Goal: Transaction & Acquisition: Subscribe to service/newsletter

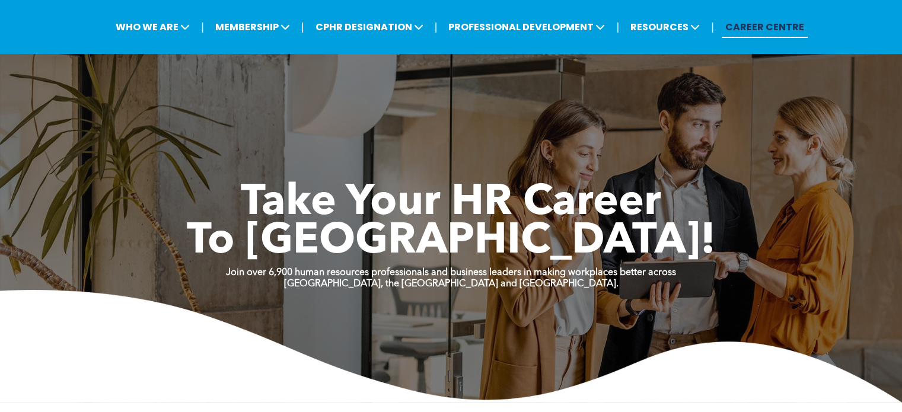
scroll to position [119, 0]
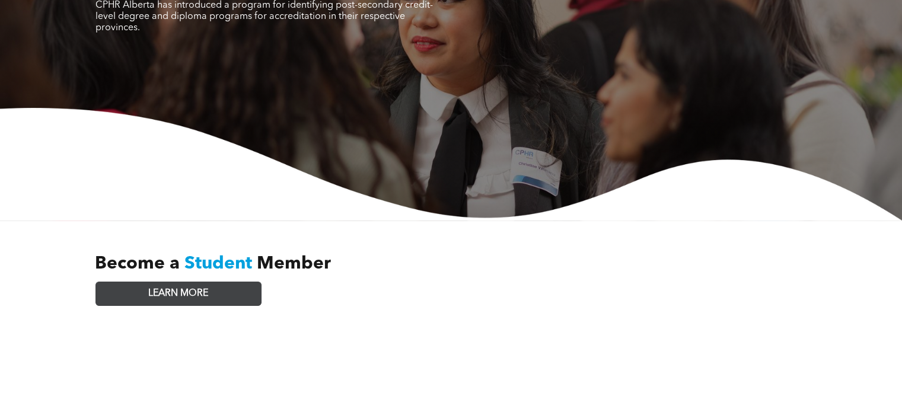
scroll to position [178, 0]
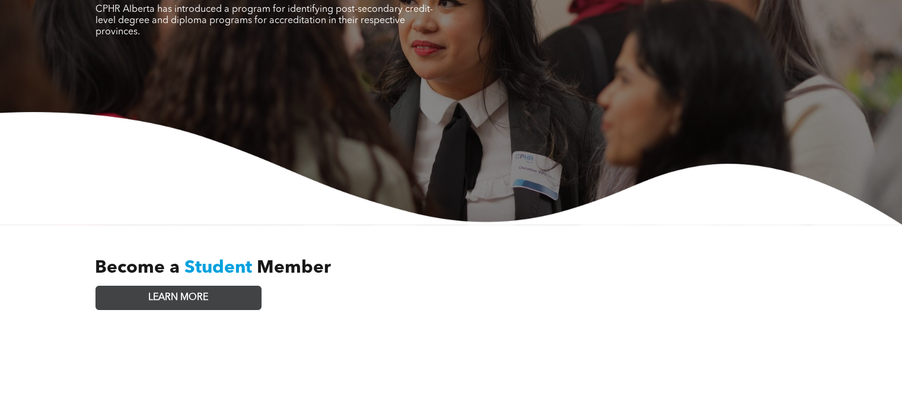
click at [189, 292] on span "LEARN MORE" at bounding box center [178, 297] width 60 height 11
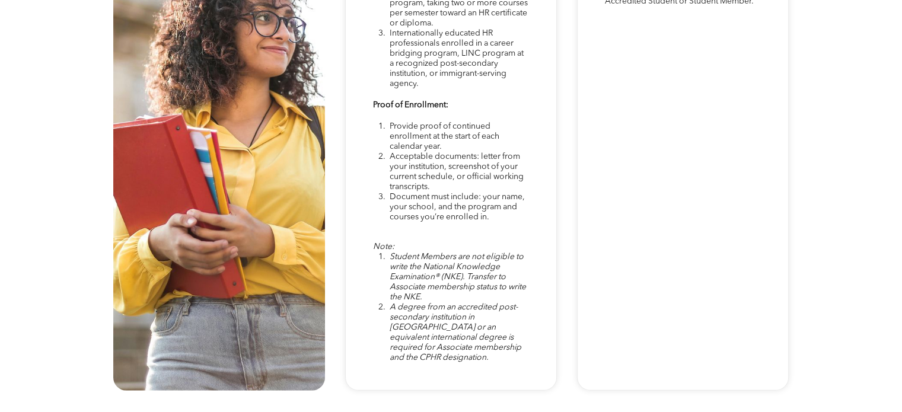
scroll to position [3289, 0]
click at [554, 194] on div "Note: Student Members are not eligible to write the National Knowledge Examinat…" at bounding box center [451, 114] width 212 height 551
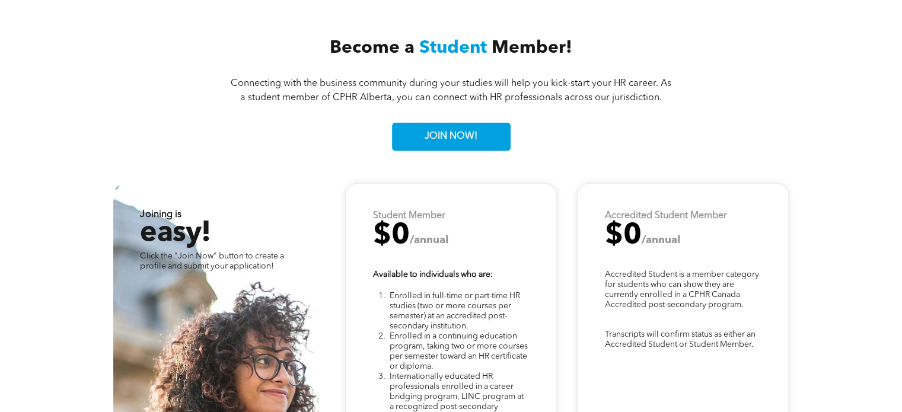
scroll to position [2945, 0]
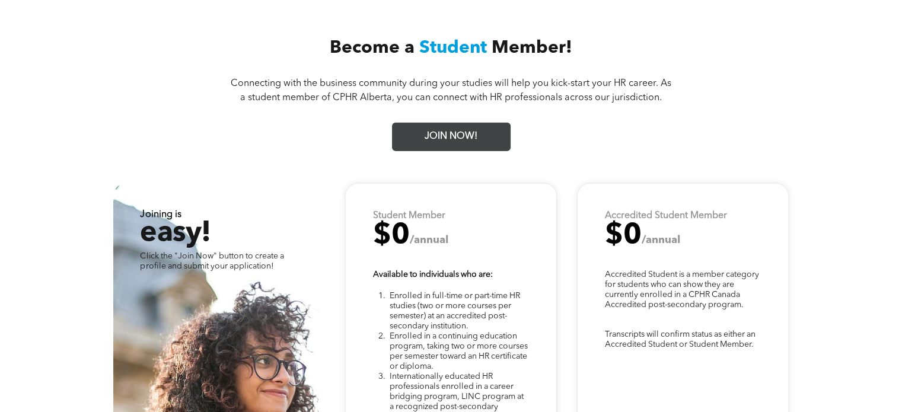
click at [480, 130] on span "JOIN NOW!" at bounding box center [450, 136] width 61 height 23
